Goal: Register for event/course

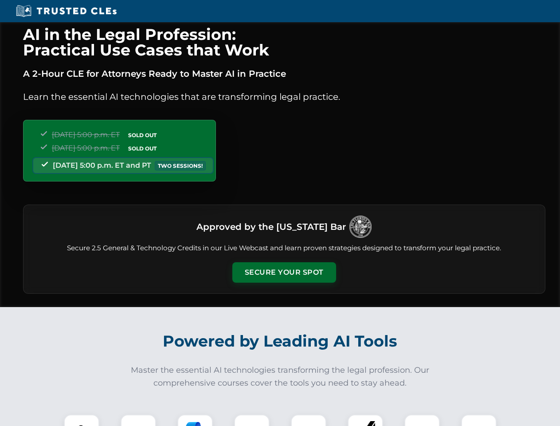
click at [284, 272] on button "Secure Your Spot" at bounding box center [285, 272] width 104 height 20
click at [82, 420] on img at bounding box center [82, 432] width 26 height 26
